Goal: Task Accomplishment & Management: Manage account settings

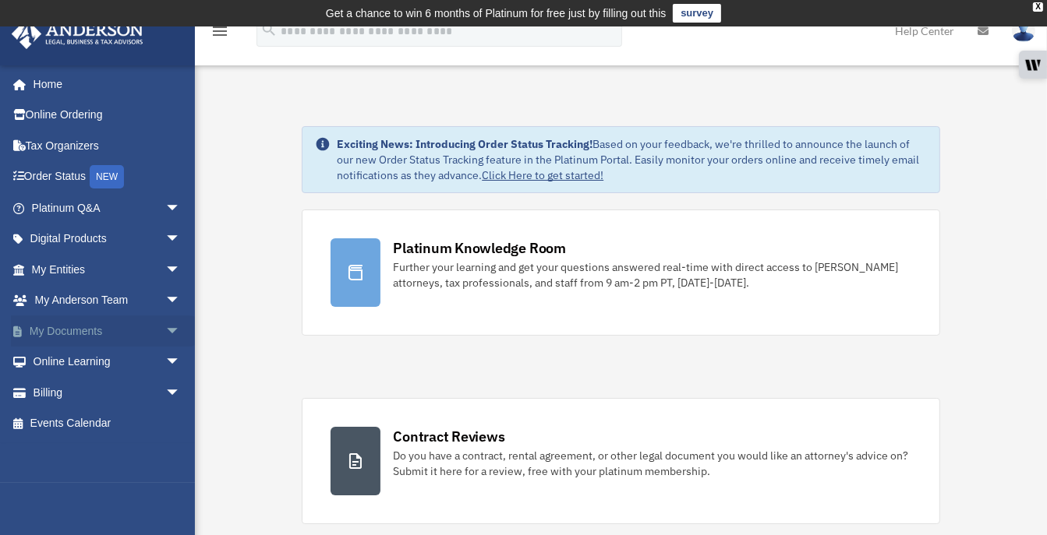
click at [165, 324] on span "arrow_drop_down" at bounding box center [180, 332] width 31 height 32
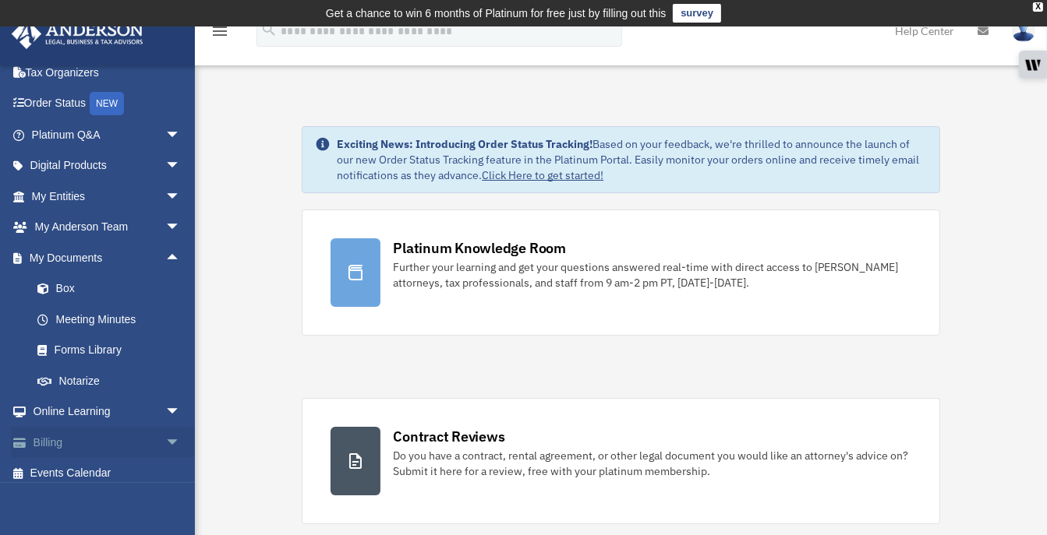
scroll to position [82, 0]
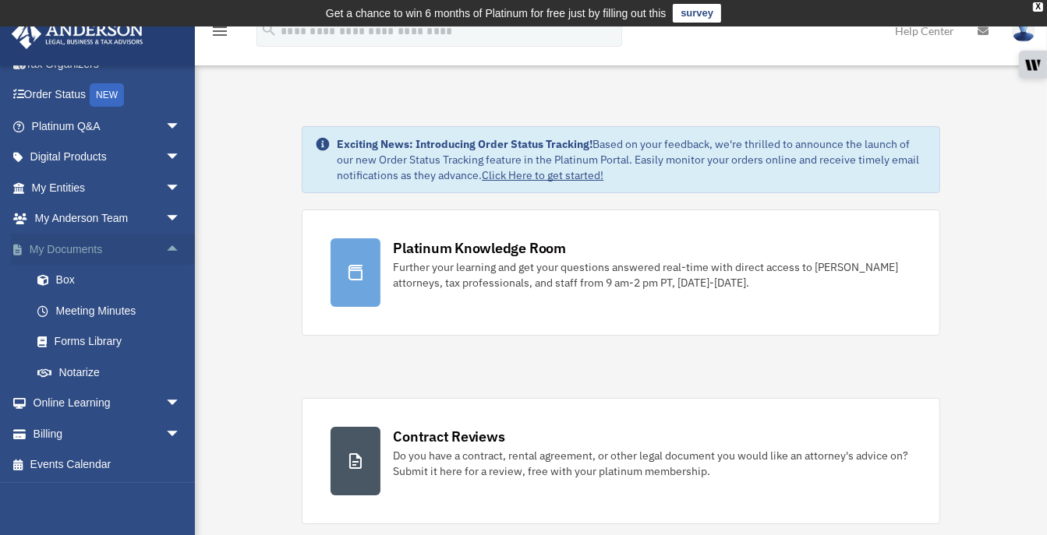
click at [165, 245] on span "arrow_drop_up" at bounding box center [180, 250] width 31 height 32
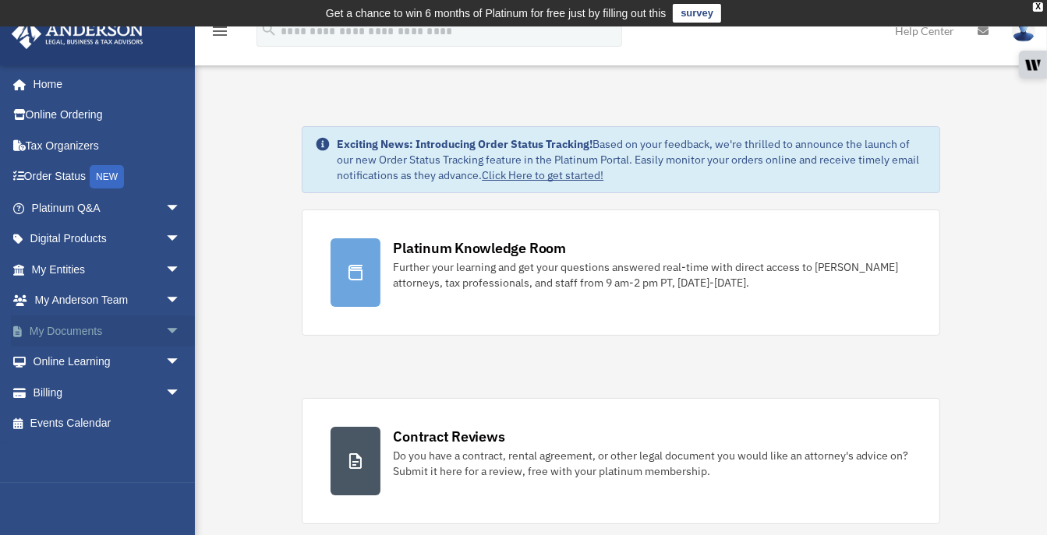
scroll to position [0, 0]
click at [165, 261] on span "arrow_drop_down" at bounding box center [180, 270] width 31 height 32
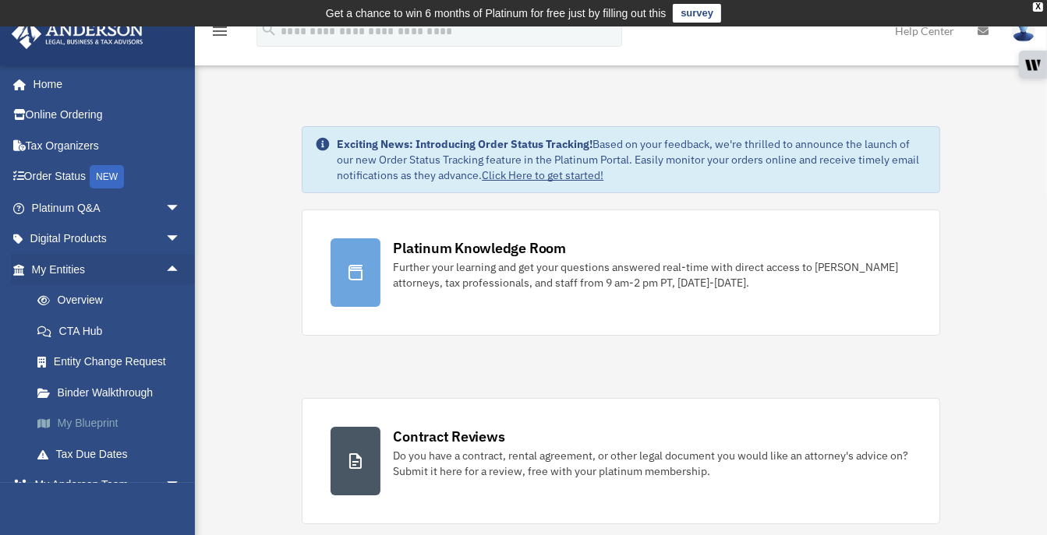
click at [97, 417] on link "My Blueprint" at bounding box center [113, 423] width 182 height 31
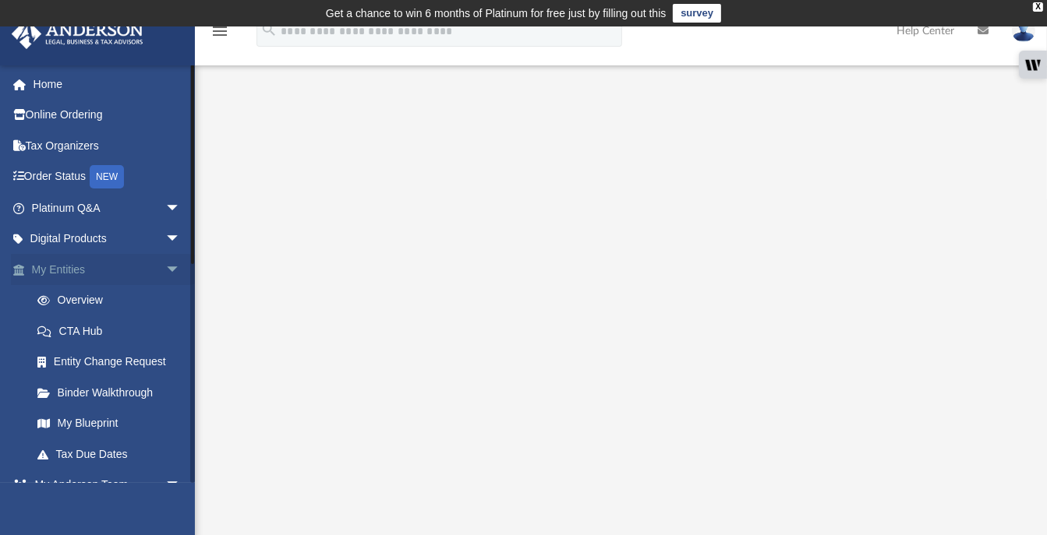
click at [165, 262] on span "arrow_drop_down" at bounding box center [180, 270] width 31 height 32
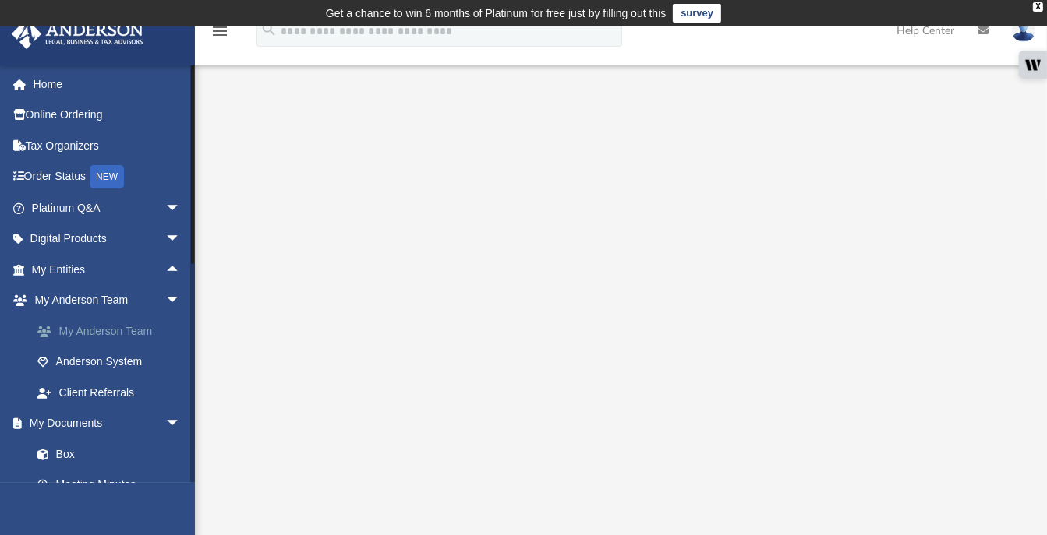
click at [111, 326] on link "My Anderson Team" at bounding box center [113, 331] width 182 height 31
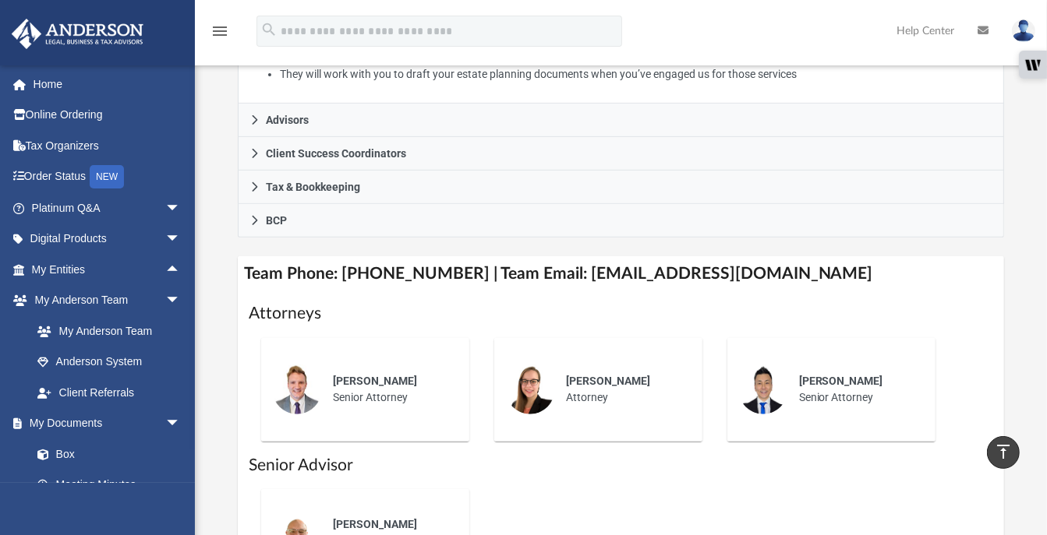
scroll to position [374, 0]
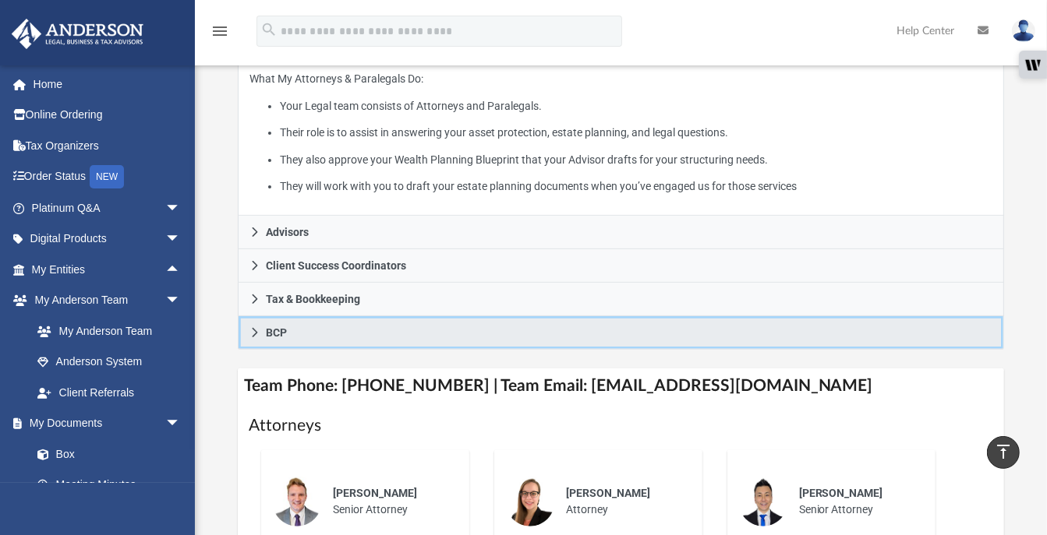
click at [250, 327] on icon at bounding box center [254, 332] width 11 height 11
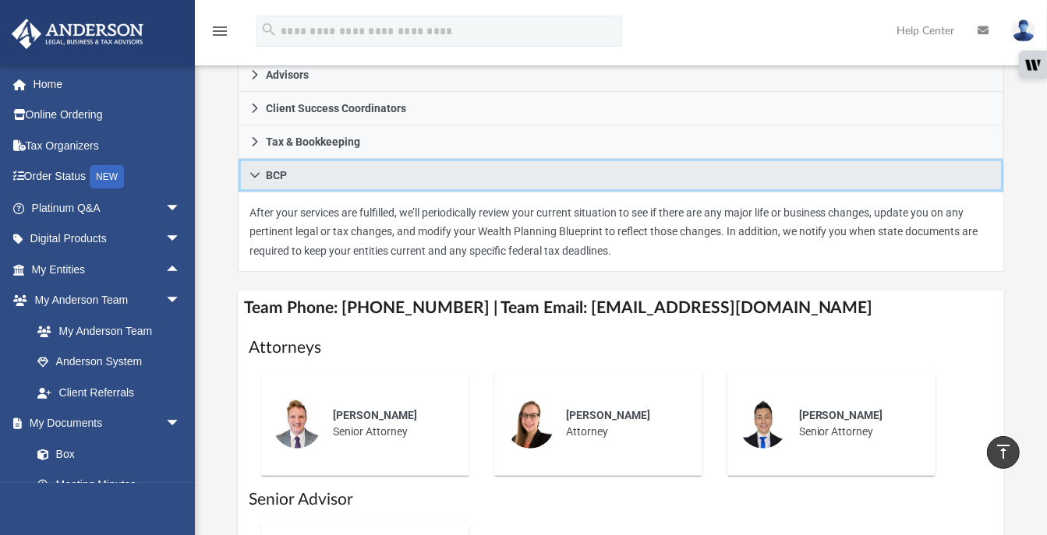
click at [252, 170] on icon at bounding box center [254, 175] width 11 height 11
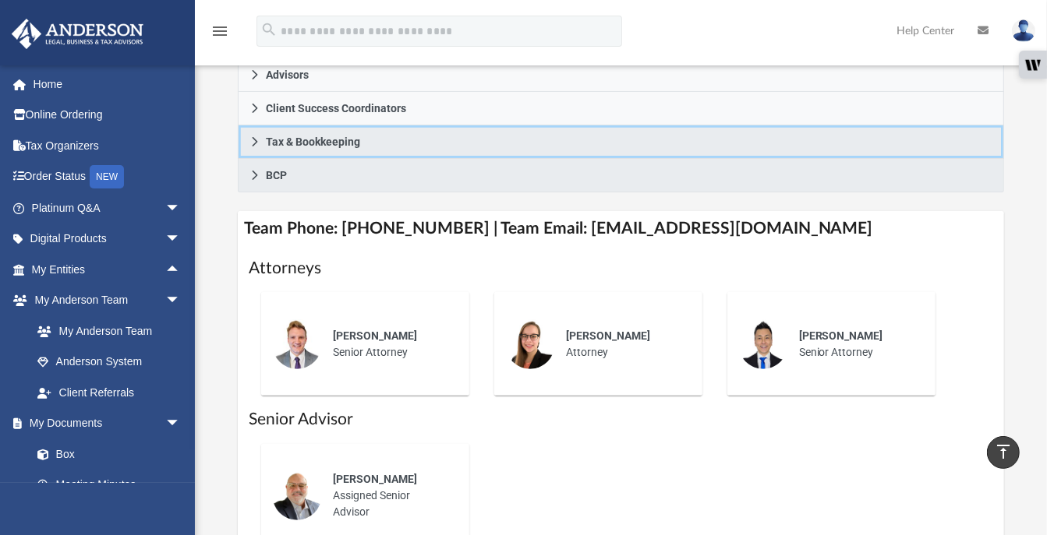
click at [255, 125] on link "Tax & Bookkeeping" at bounding box center [621, 142] width 767 height 34
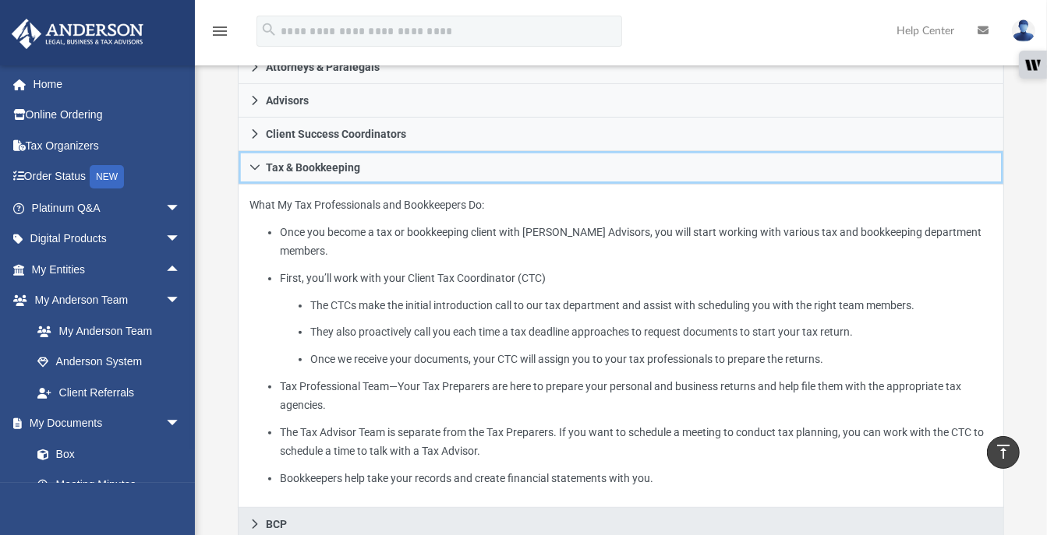
scroll to position [326, 0]
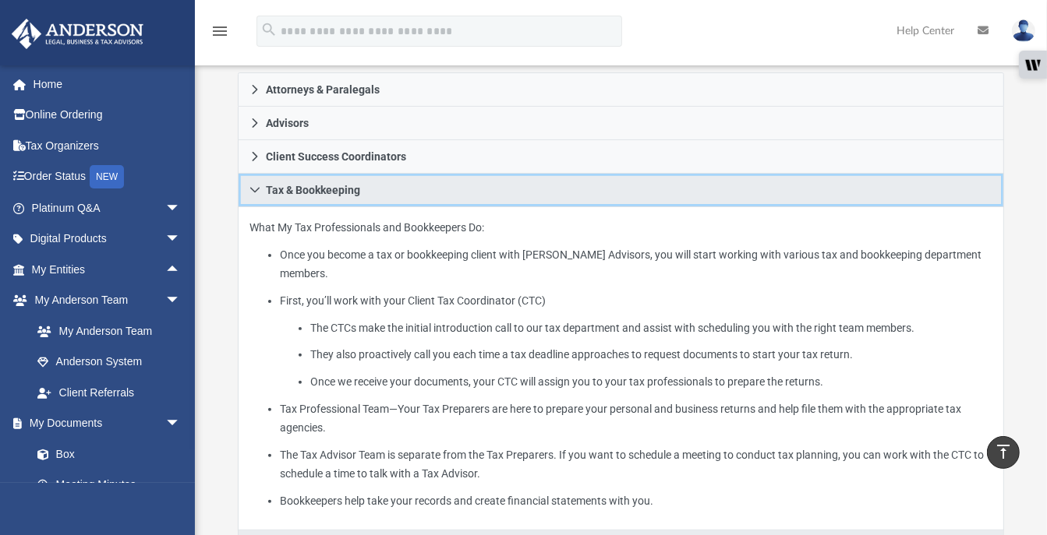
click at [250, 185] on icon at bounding box center [254, 190] width 11 height 11
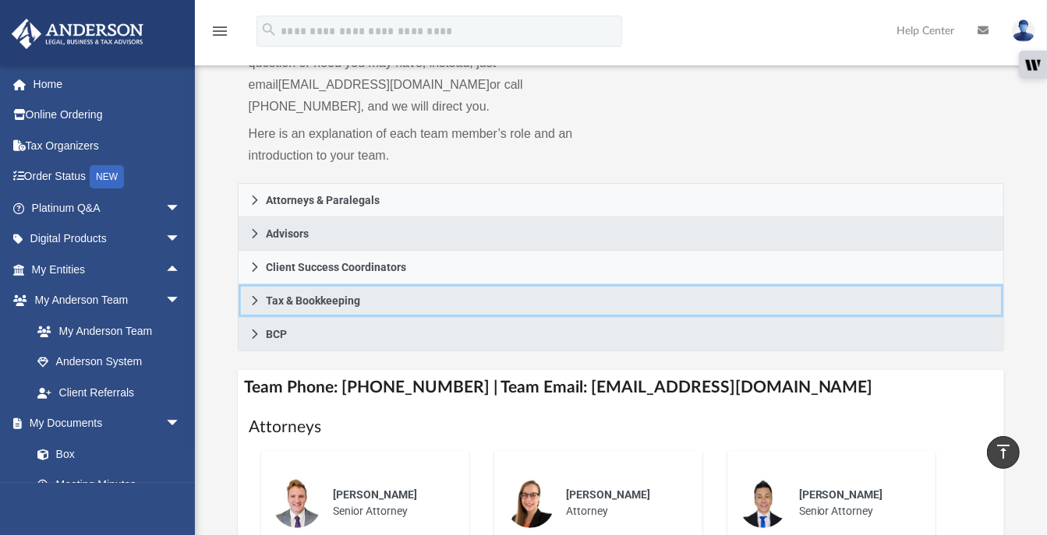
scroll to position [214, 0]
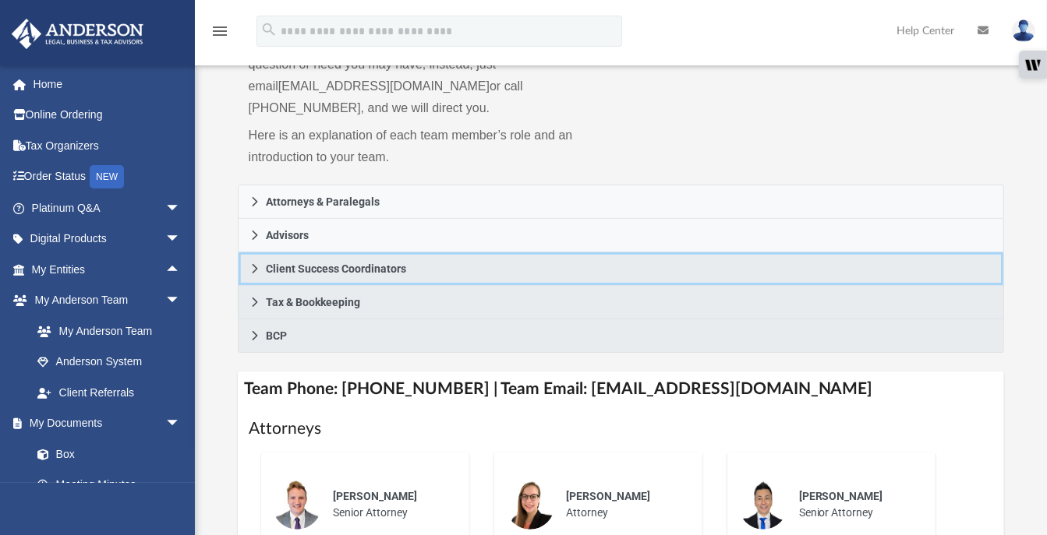
click at [251, 252] on link "Client Success Coordinators" at bounding box center [621, 269] width 767 height 34
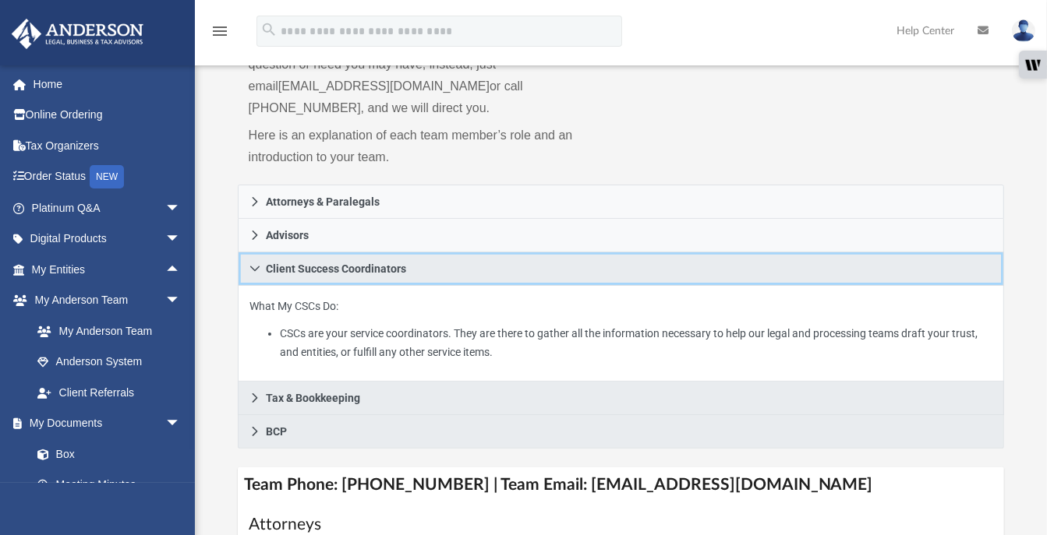
click at [251, 252] on link "Client Success Coordinators" at bounding box center [621, 269] width 767 height 34
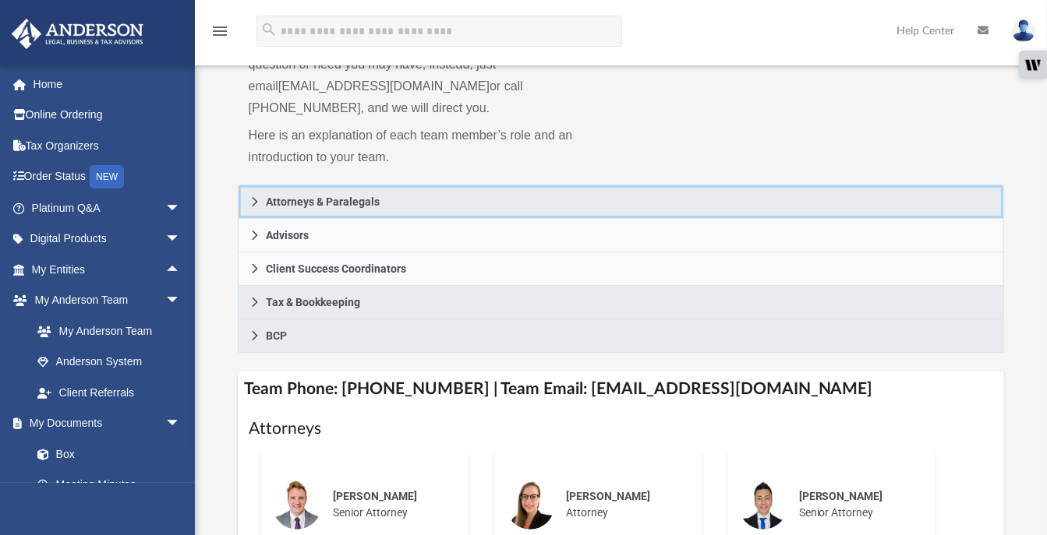
click at [249, 185] on link "Attorneys & Paralegals" at bounding box center [621, 202] width 767 height 34
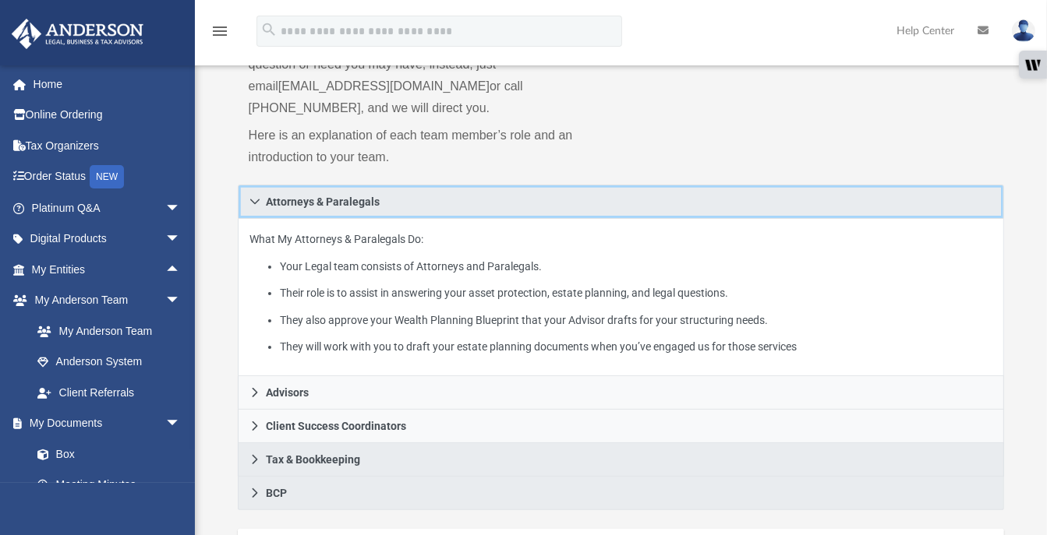
click at [249, 185] on link "Attorneys & Paralegals" at bounding box center [621, 202] width 767 height 34
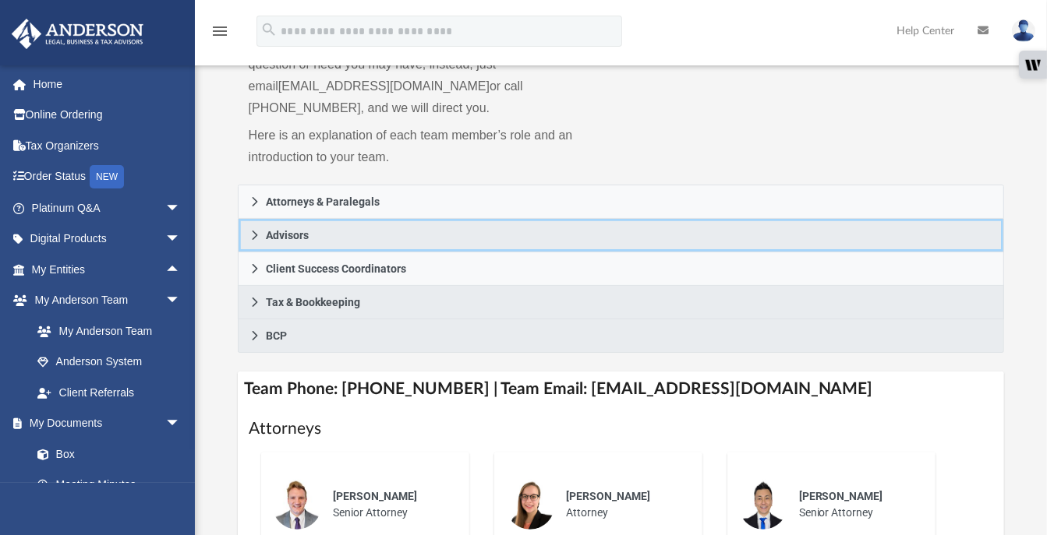
click at [252, 230] on icon at bounding box center [254, 235] width 11 height 11
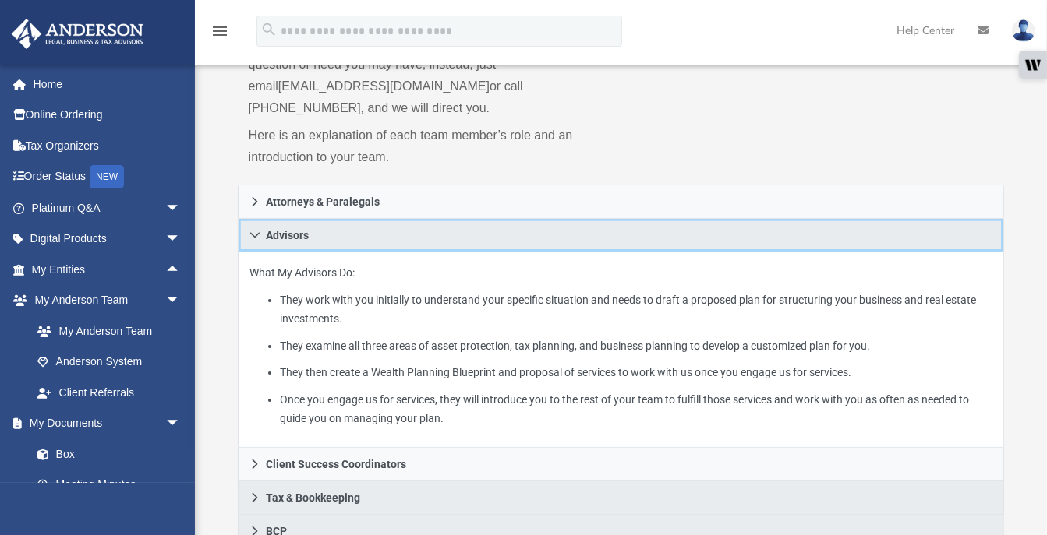
click at [252, 230] on icon at bounding box center [254, 235] width 11 height 11
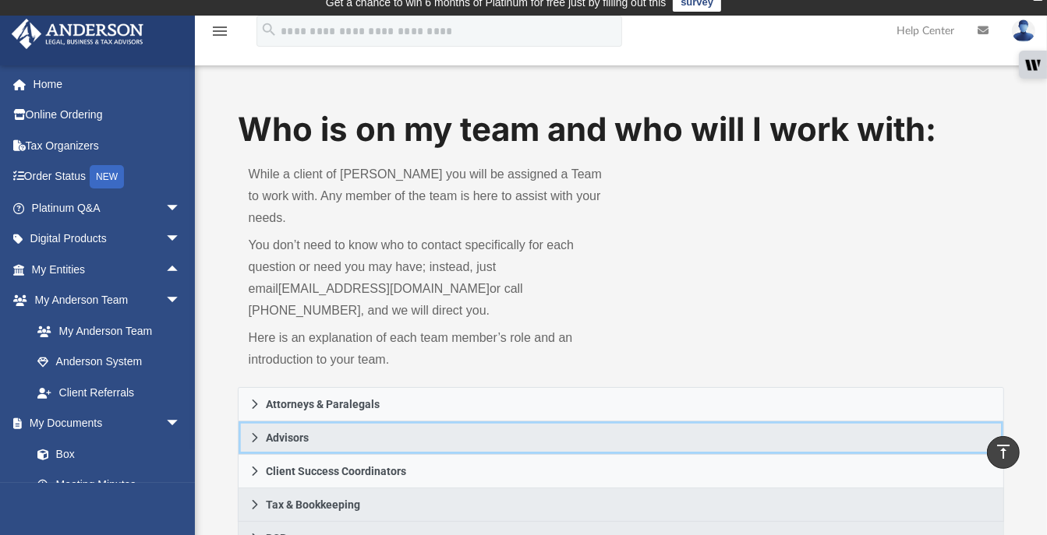
scroll to position [0, 0]
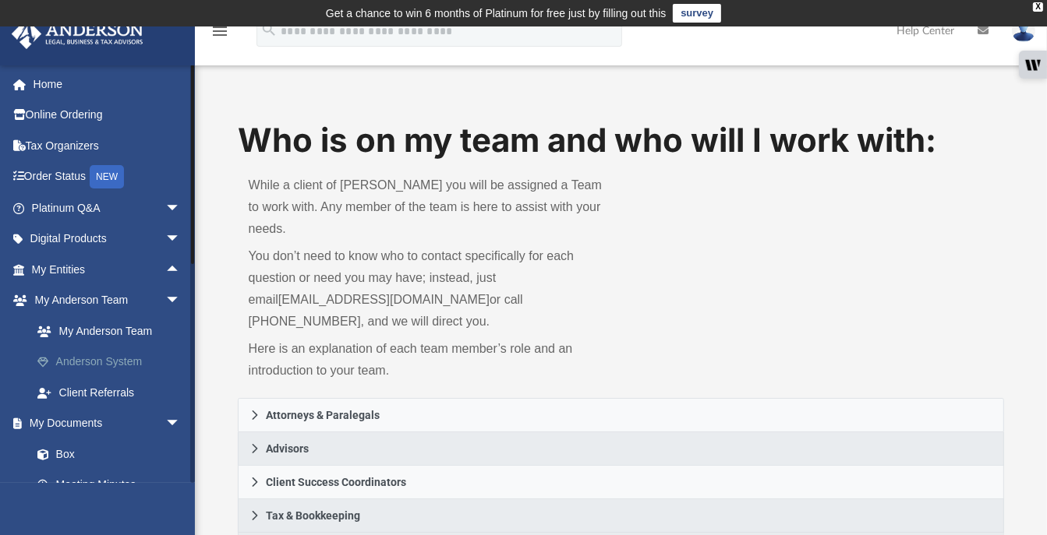
click at [69, 360] on link "Anderson System" at bounding box center [113, 362] width 182 height 31
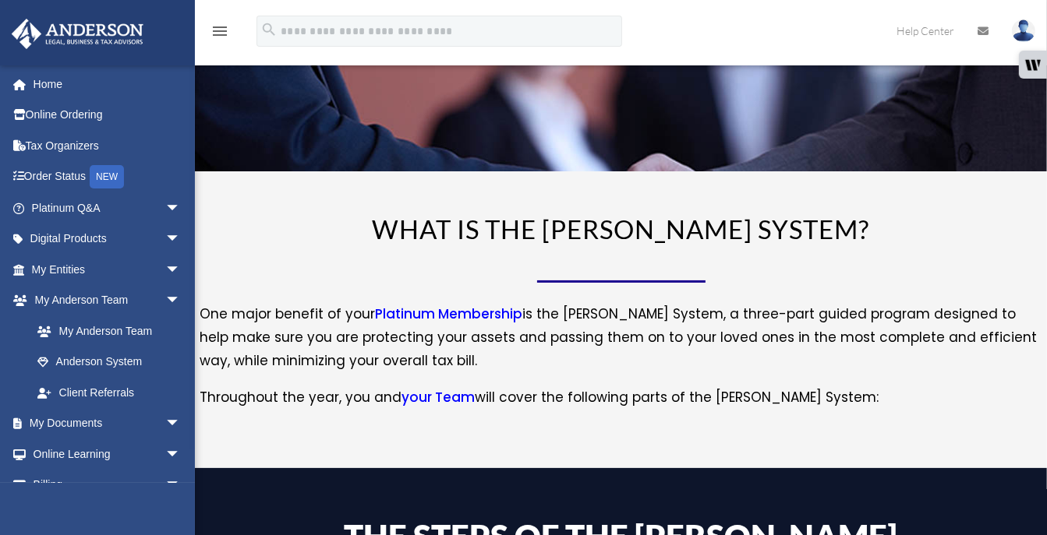
scroll to position [136, 0]
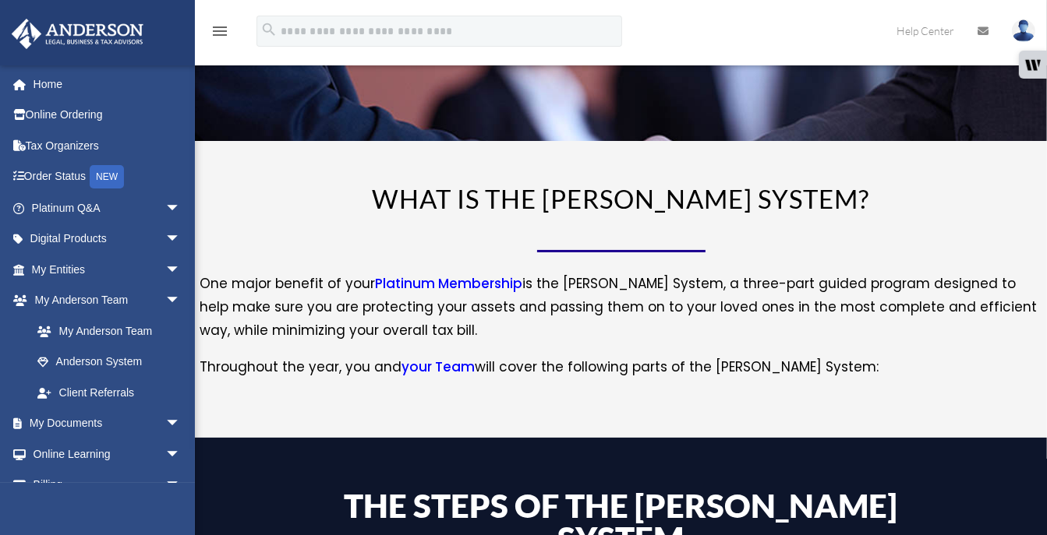
click at [444, 362] on link "your Team" at bounding box center [438, 371] width 73 height 26
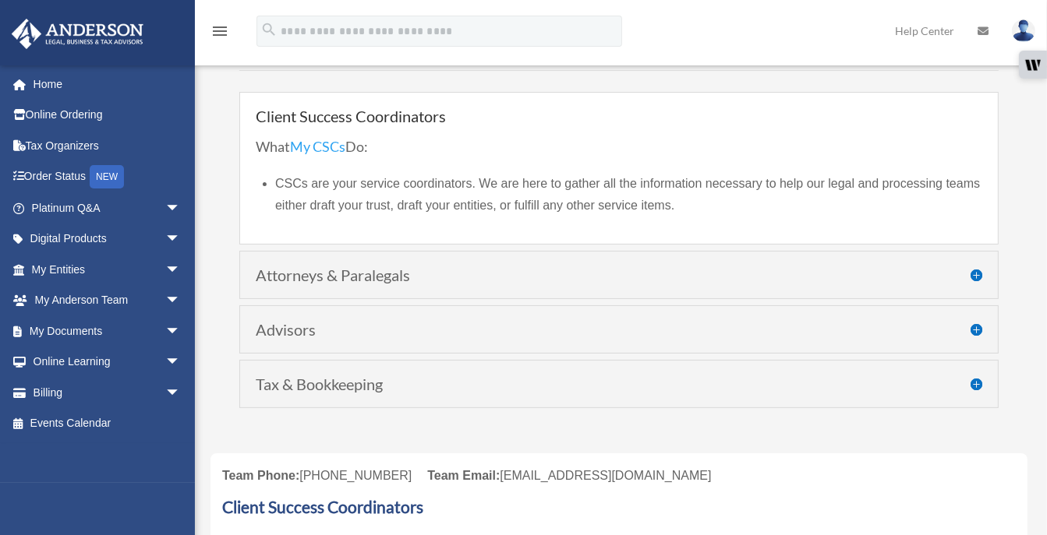
scroll to position [192, 0]
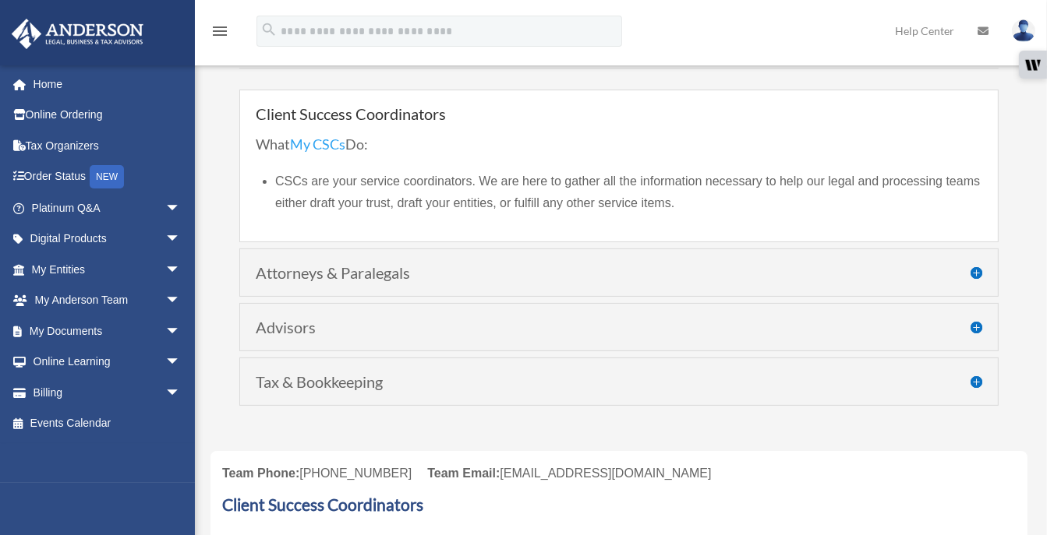
click at [977, 326] on h4 "Advisors" at bounding box center [619, 327] width 726 height 16
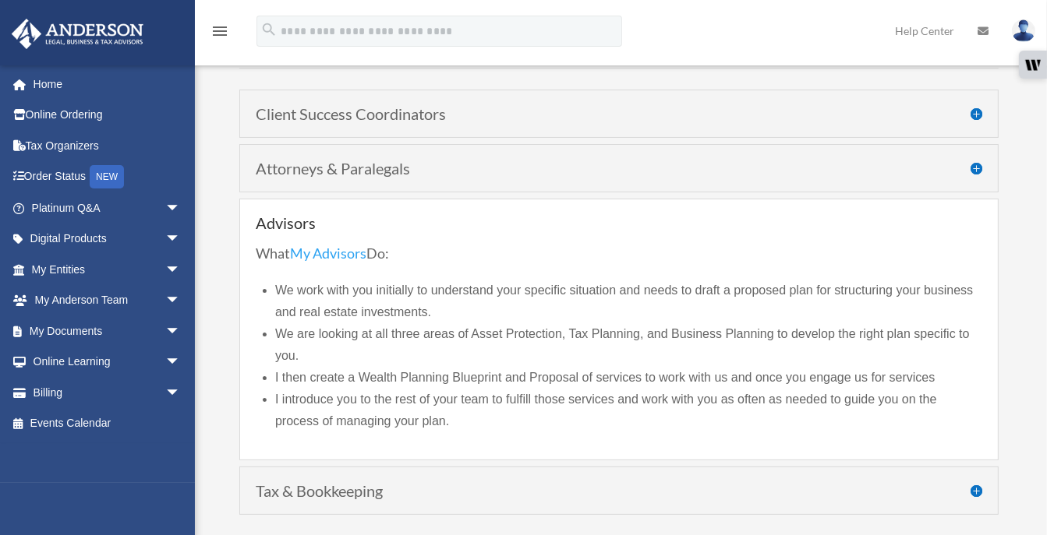
click at [974, 163] on h4 "Attorneys & Paralegals" at bounding box center [619, 169] width 726 height 16
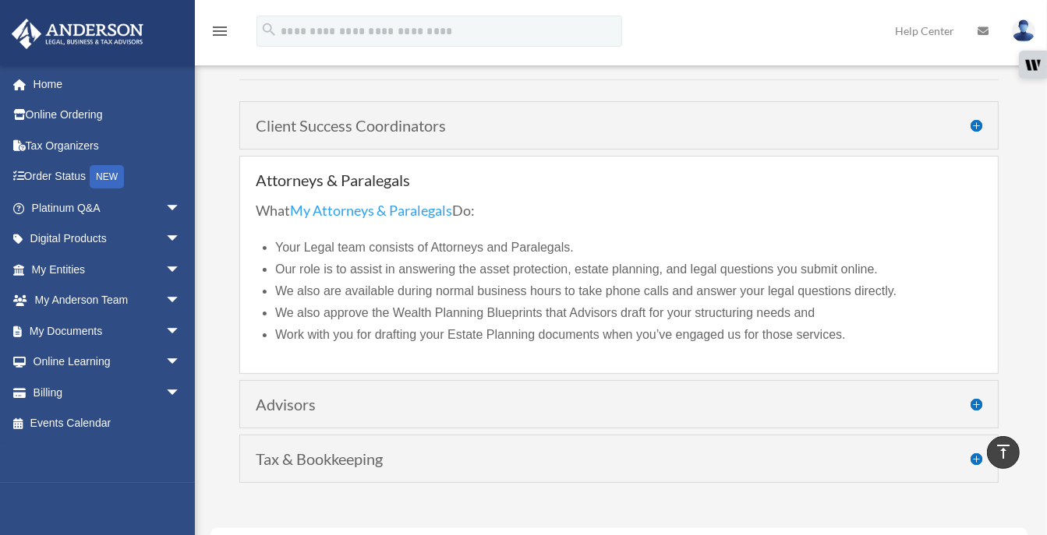
scroll to position [0, 0]
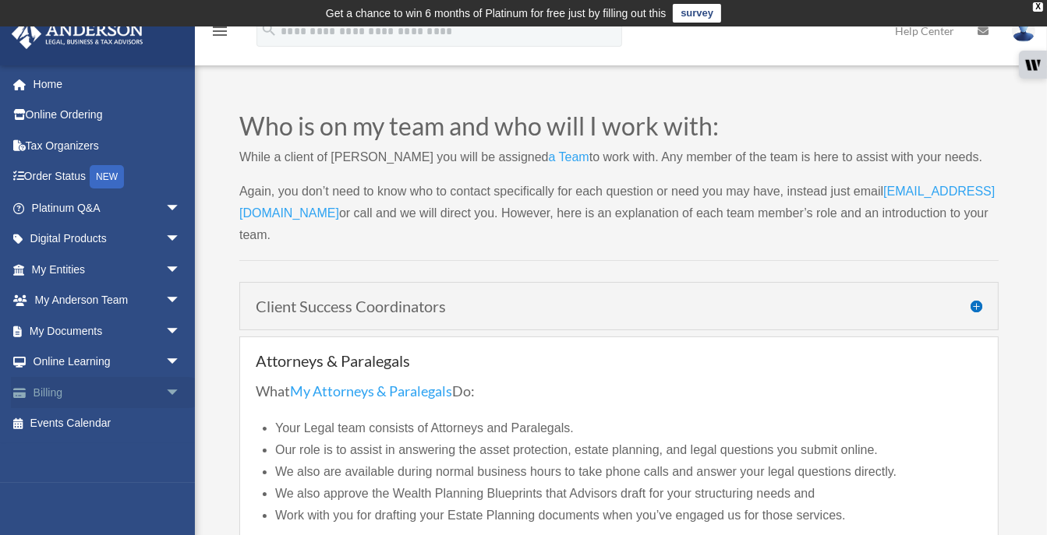
click at [49, 390] on link "Billing arrow_drop_down" at bounding box center [107, 392] width 193 height 31
click at [165, 386] on span "arrow_drop_down" at bounding box center [180, 393] width 31 height 32
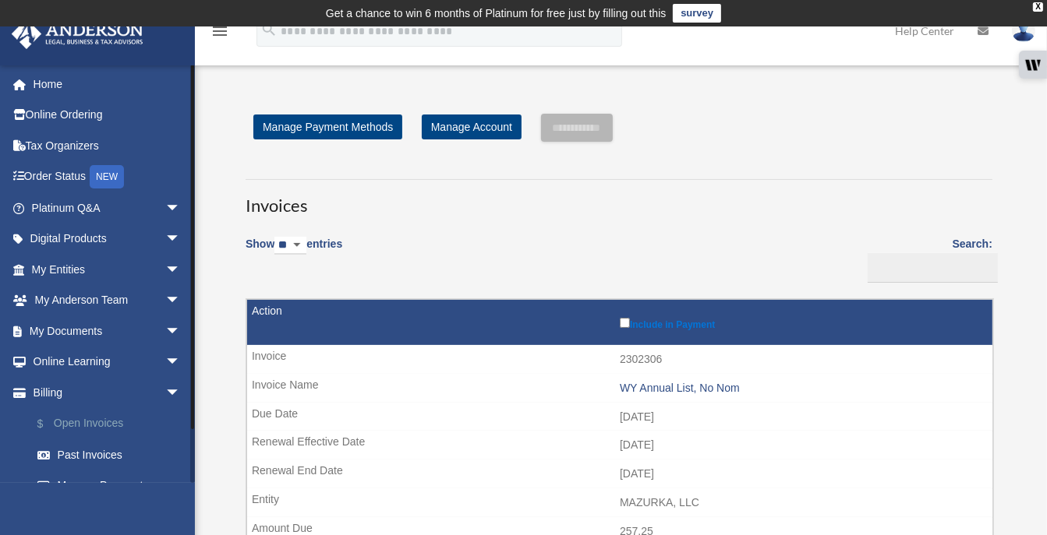
click at [98, 418] on link "$ Open Invoices" at bounding box center [113, 424] width 182 height 32
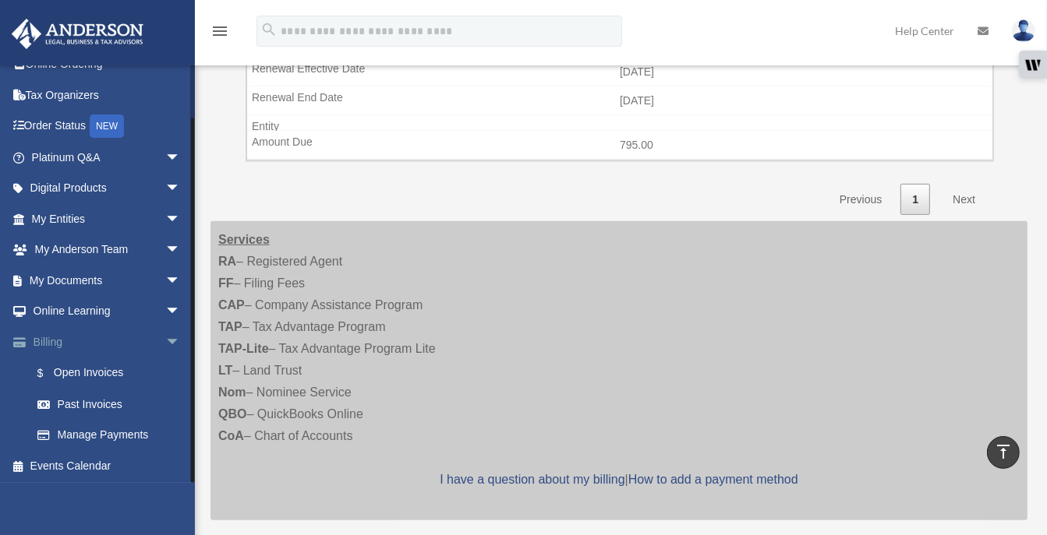
scroll to position [51, 0]
click at [104, 398] on link "Past Invoices" at bounding box center [113, 403] width 182 height 31
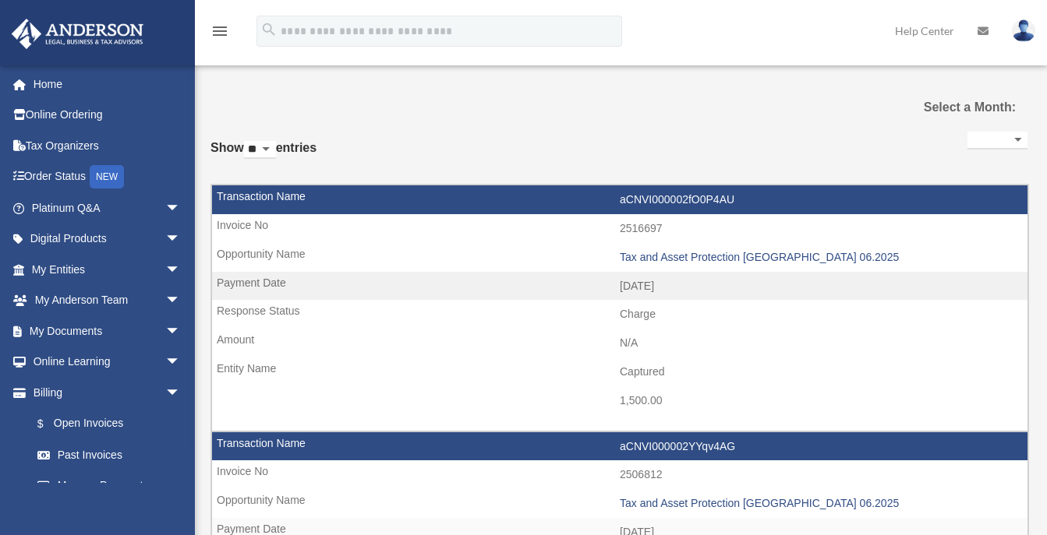
select select
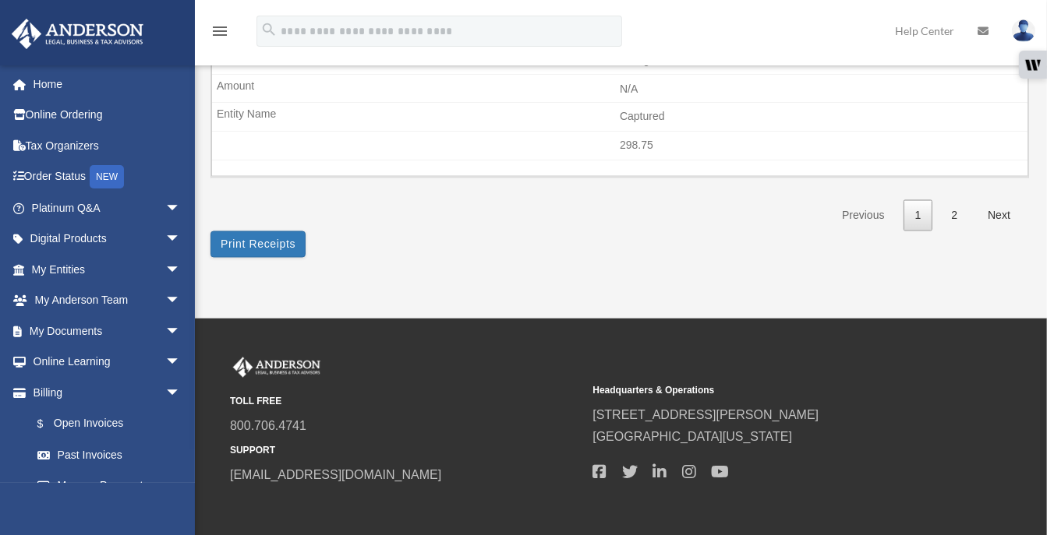
scroll to position [2557, 0]
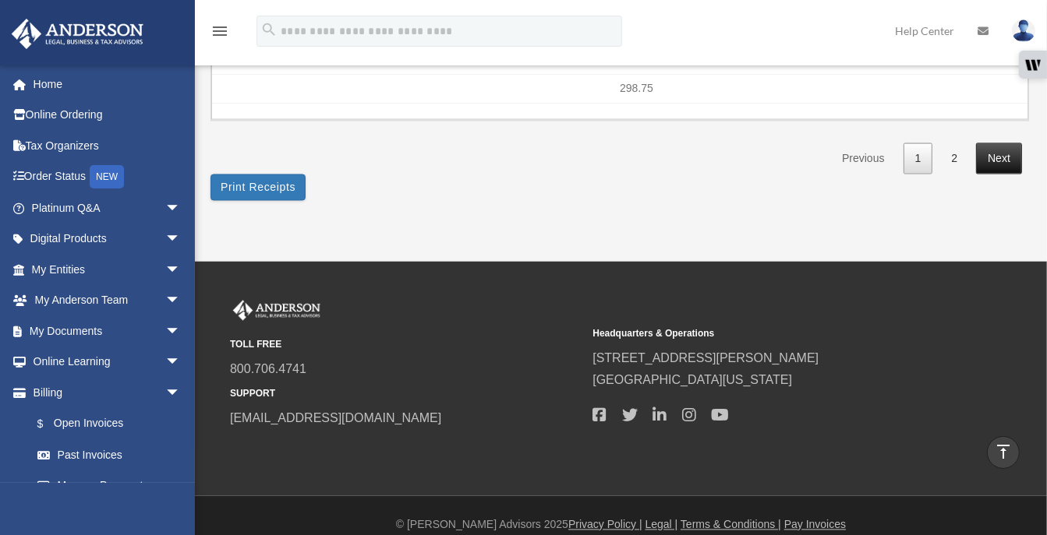
click at [1001, 143] on link "Next" at bounding box center [999, 159] width 46 height 32
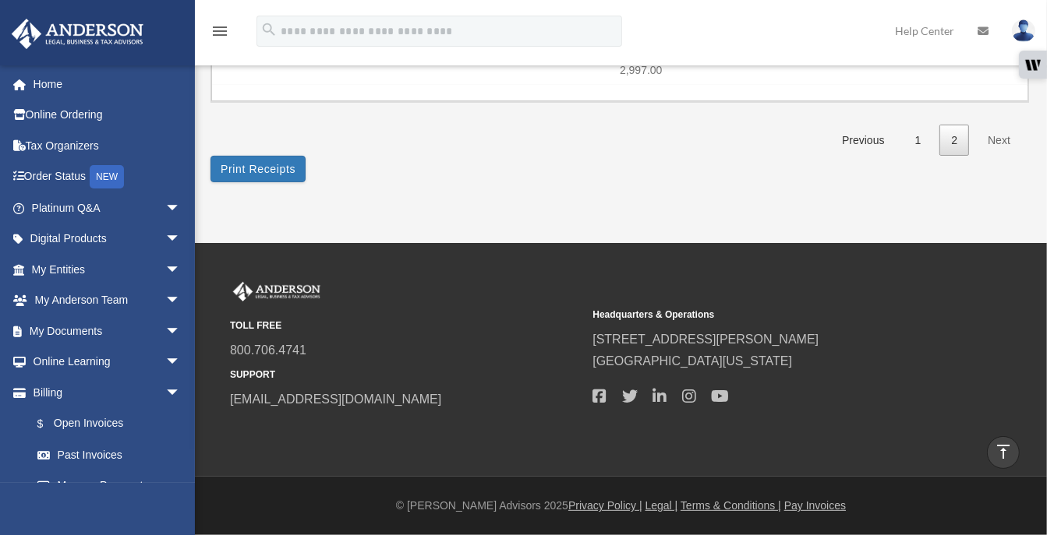
scroll to position [354, 0]
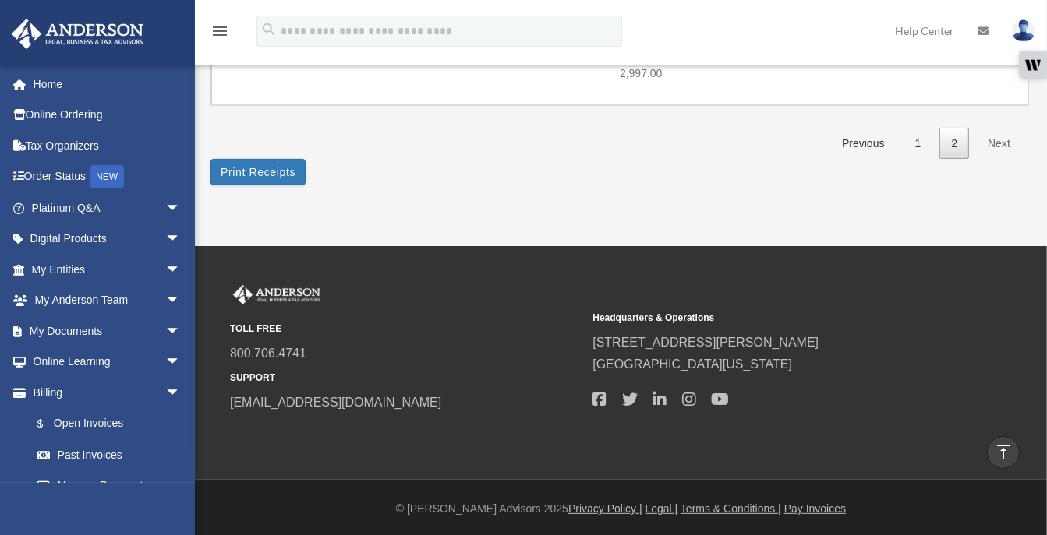
click at [1001, 136] on link "Next" at bounding box center [999, 144] width 46 height 32
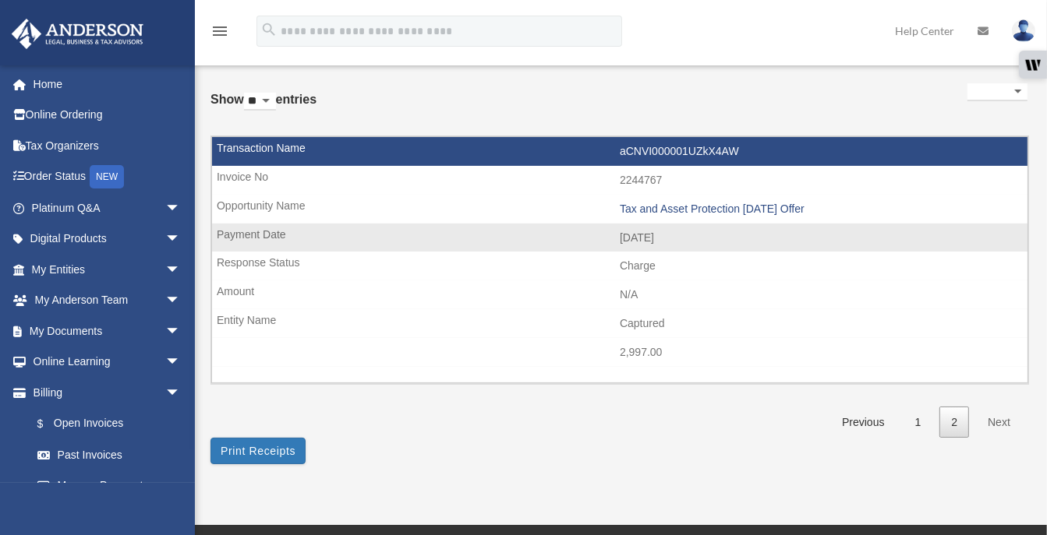
scroll to position [56, 0]
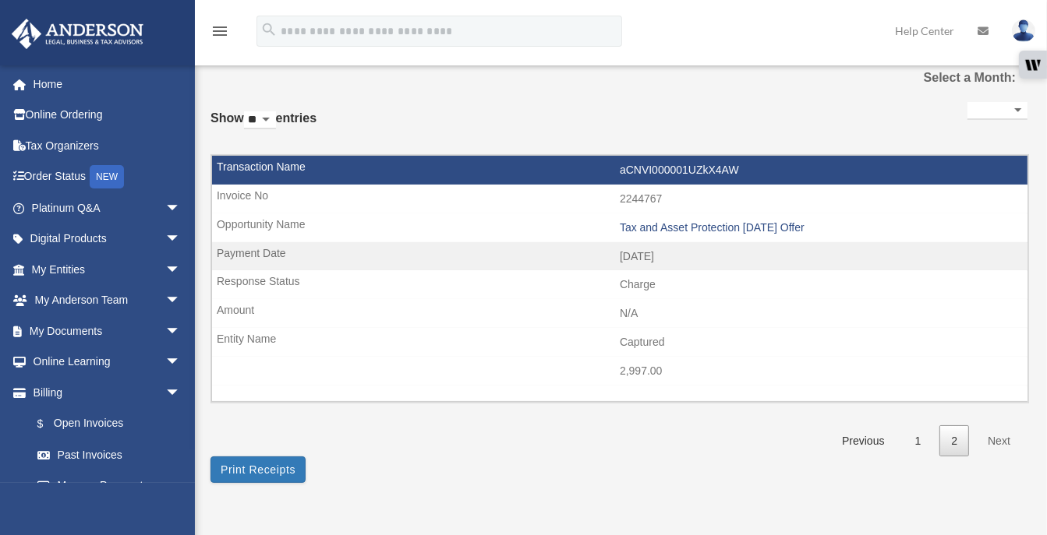
click at [273, 115] on select "** ** ** ***" at bounding box center [260, 120] width 32 height 18
select select "**"
click at [247, 111] on select "** ** ** ***" at bounding box center [260, 120] width 32 height 18
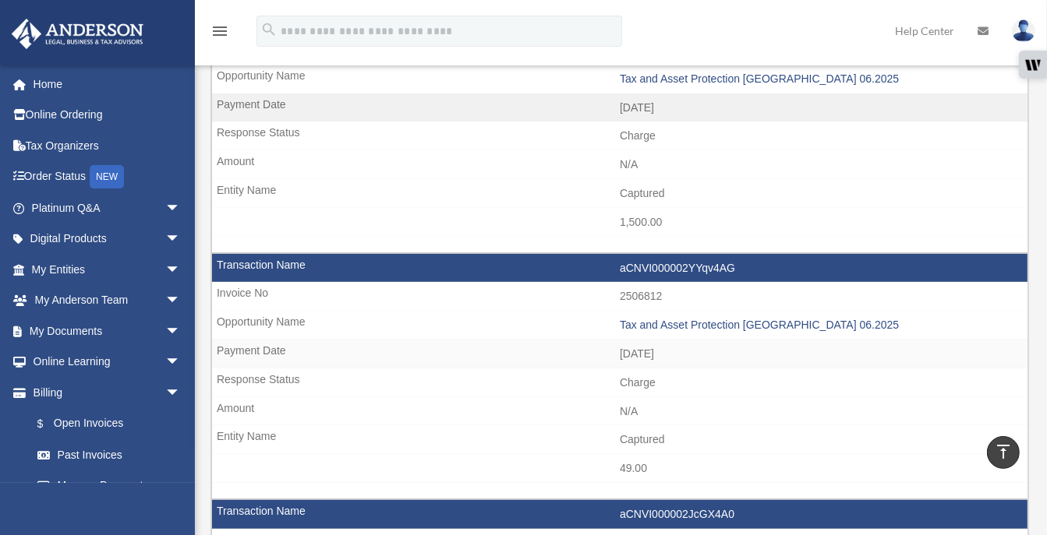
scroll to position [0, 0]
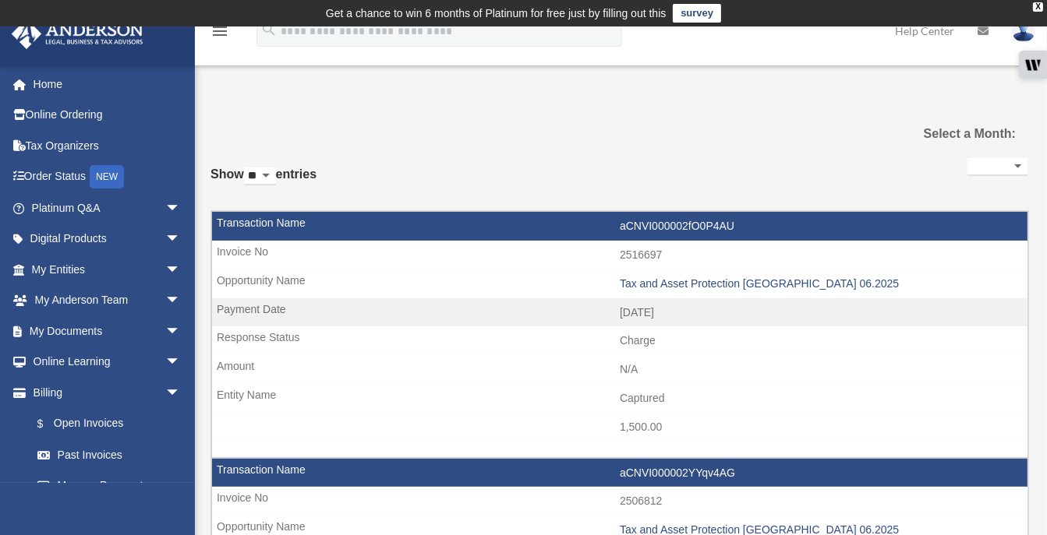
click at [1017, 161] on select "**********" at bounding box center [997, 167] width 60 height 18
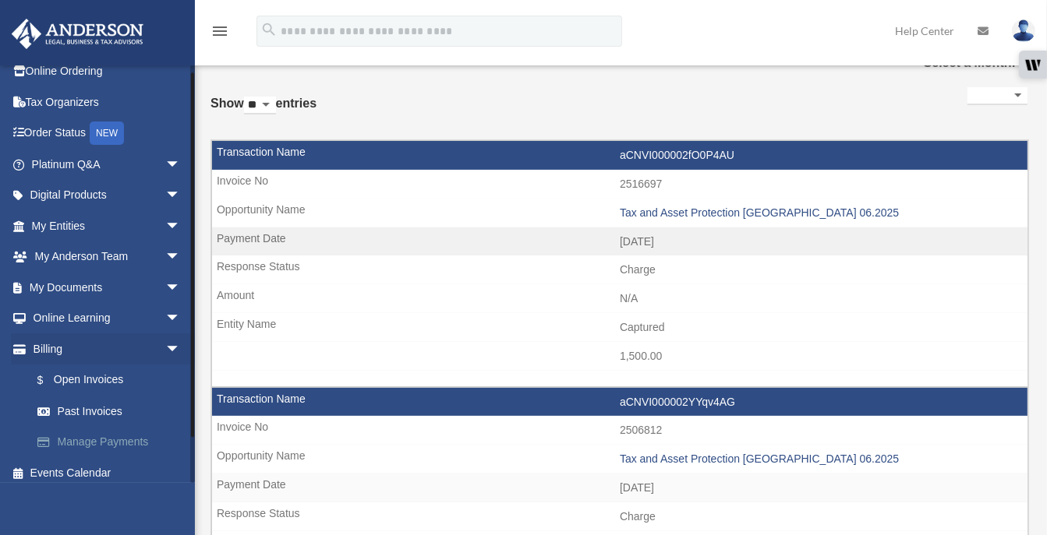
scroll to position [51, 0]
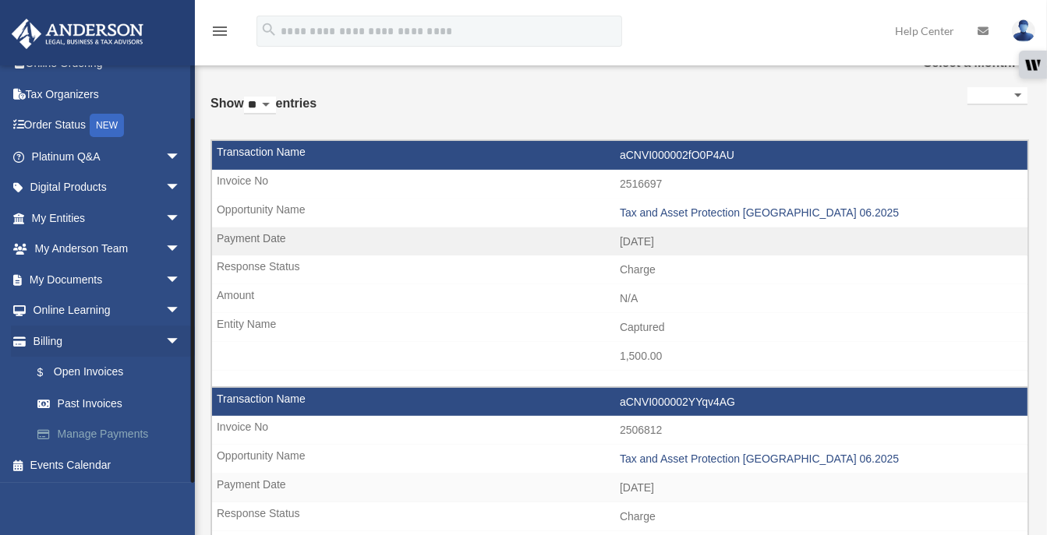
click at [129, 427] on link "Manage Payments" at bounding box center [113, 434] width 182 height 31
